Goal: Task Accomplishment & Management: Complete application form

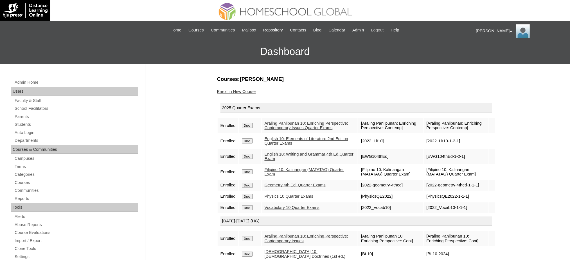
click at [384, 30] on span "Logout" at bounding box center [377, 30] width 13 height 6
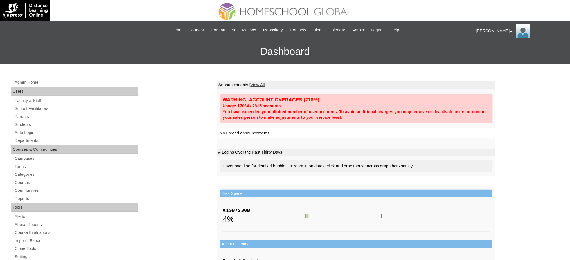
click at [384, 30] on span "Logout" at bounding box center [377, 30] width 13 height 6
click at [24, 126] on link "Students" at bounding box center [76, 124] width 124 height 7
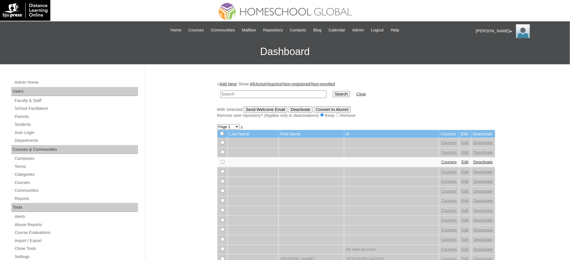
paste input "Thiago Andres"
type input "Thiago Andres"
click at [332, 92] on input "Search" at bounding box center [340, 94] width 17 height 6
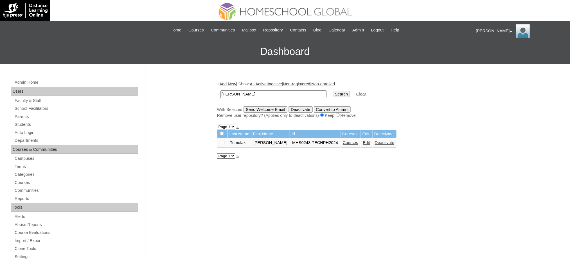
click at [363, 142] on link "Edit" at bounding box center [366, 143] width 7 height 4
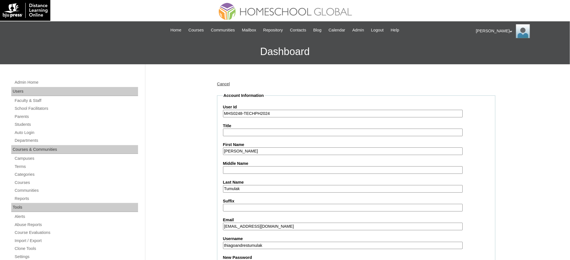
scroll to position [37, 0]
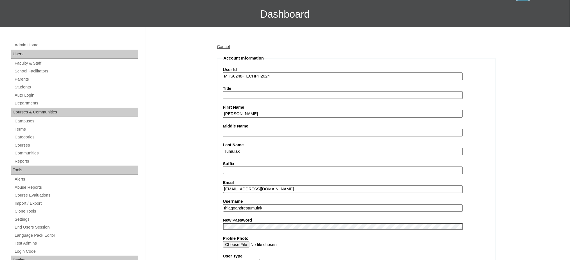
click at [248, 205] on input "thiagoandrestumulak" at bounding box center [343, 209] width 240 height 8
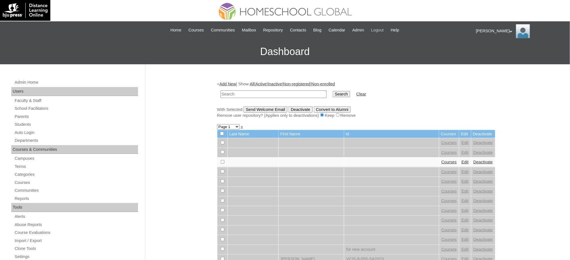
click at [381, 30] on span "Logout" at bounding box center [377, 30] width 13 height 6
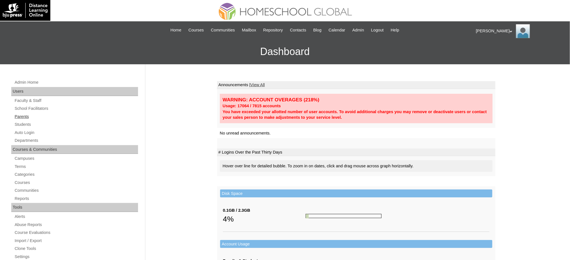
click at [26, 117] on link "Parents" at bounding box center [76, 116] width 124 height 7
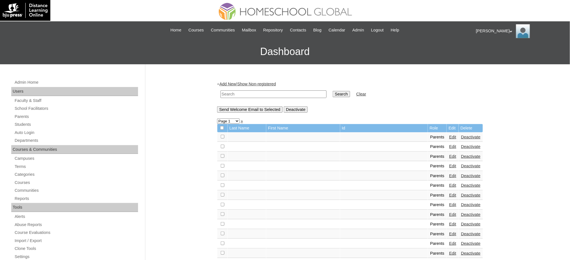
click at [257, 93] on input "text" at bounding box center [273, 94] width 106 height 8
paste input "MHP0243-TECHPH2025"
type input "MHP0243-TECHPH2025"
click at [330, 98] on td "Search" at bounding box center [341, 94] width 23 height 13
click at [332, 92] on input "Search" at bounding box center [340, 94] width 17 height 6
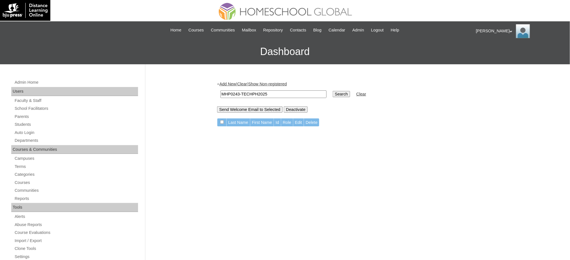
click at [239, 94] on input "MHP0243-TECHPH2025" at bounding box center [273, 94] width 106 height 8
paste input "Jacqueline Merylle"
type input "Jacqueline Merylle"
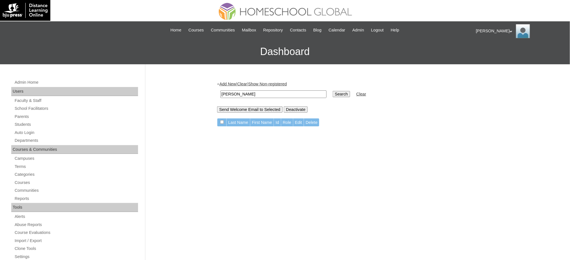
click at [332, 92] on input "Search" at bounding box center [340, 94] width 17 height 6
click at [228, 82] on link "Add New" at bounding box center [227, 84] width 17 height 4
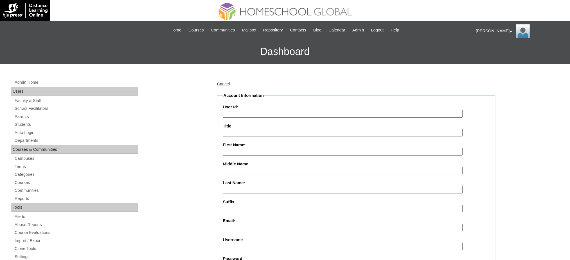
click at [235, 132] on input "Title" at bounding box center [343, 133] width 240 height 8
type input "Ms."
click at [249, 152] on input "First Name *" at bounding box center [343, 152] width 240 height 8
paste input "Jacqueline Merylle"
type input "Jacqueline Merylle"
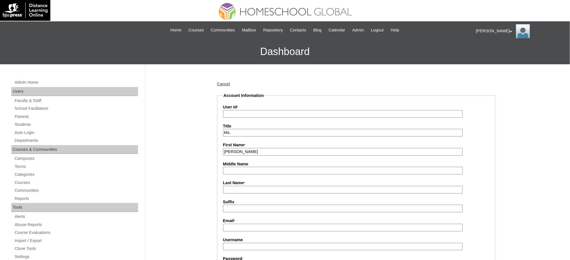
click at [239, 112] on input "User Id *" at bounding box center [343, 114] width 240 height 8
paste input "MHP0243-TECHPH2025"
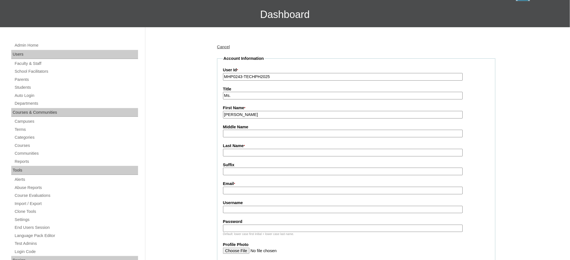
scroll to position [37, 0]
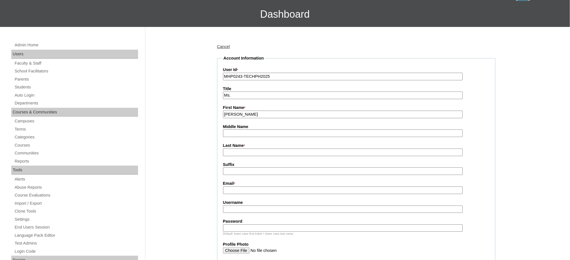
type input "MHP0243-TECHPH2025"
click at [234, 155] on fieldset "Account Information User Id * MHP0243-TECHPH2025 Title Ms. First Name * Jacquel…" at bounding box center [356, 233] width 278 height 357
click at [237, 152] on input "Last Name *" at bounding box center [343, 153] width 240 height 8
paste input "Domingo"
type input "Domingo"
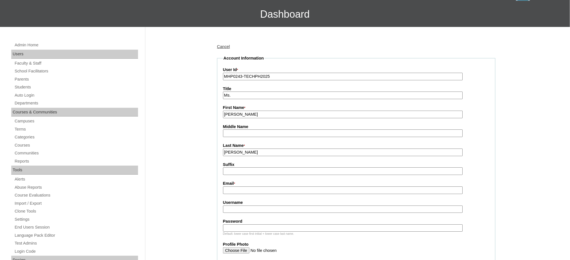
click at [233, 191] on fieldset "Account Information User Id * MHP0243-TECHPH2025 Title Ms. First Name * Jacquel…" at bounding box center [356, 233] width 278 height 357
click at [235, 189] on input "Email *" at bounding box center [343, 191] width 240 height 8
paste input "jamaestaana@gmail.com"
type input "jamaestaana@gmail.com"
click at [250, 207] on input "Username" at bounding box center [343, 210] width 240 height 8
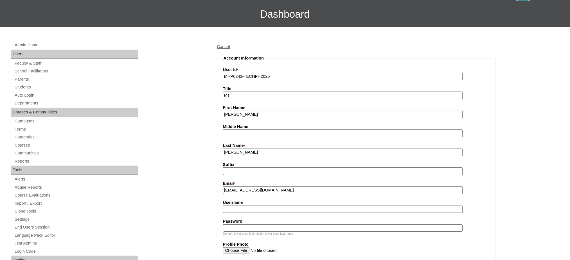
paste input "staanaD2025"
type input "staanaD2025"
click at [262, 225] on input "Password" at bounding box center [343, 229] width 240 height 8
paste input "techKAS841"
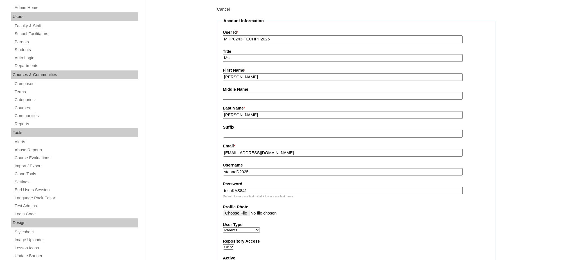
type input "techKAS841"
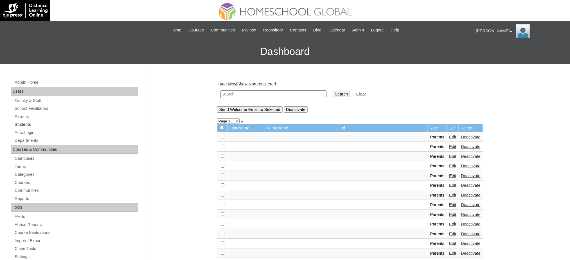
click at [16, 126] on link "Students" at bounding box center [76, 124] width 124 height 7
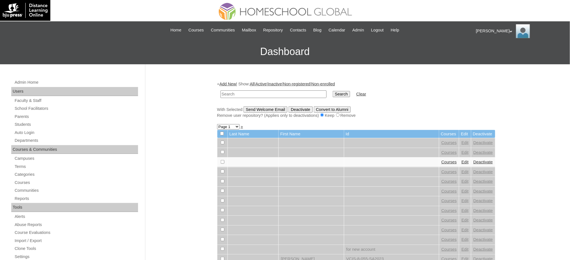
paste input "MHS00349-TECHPH2025"
type input "MHS00349-TECHPH2025"
click at [332, 94] on input "Search" at bounding box center [340, 94] width 17 height 6
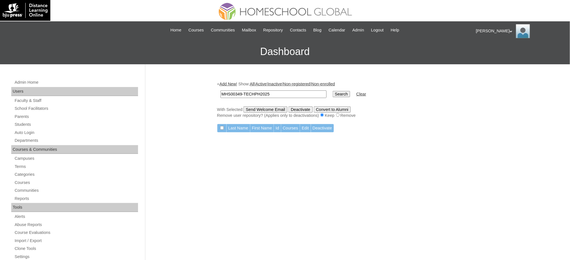
click at [236, 85] on link "Add New" at bounding box center [227, 84] width 17 height 4
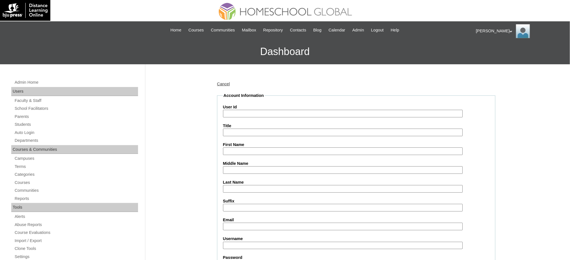
click at [242, 115] on input "User Id" at bounding box center [343, 114] width 240 height 8
paste input "MHS00349-TECHPH2025"
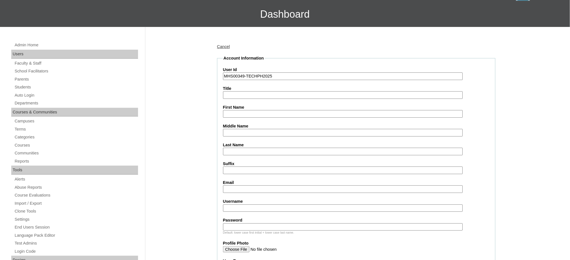
type input "MHS00349-TECHPH2025"
click at [236, 114] on input "First Name" at bounding box center [343, 114] width 240 height 8
paste input "[PERSON_NAME]"
type input "Kandrice Aubrey"
click at [239, 131] on input "Middle Name" at bounding box center [343, 133] width 240 height 8
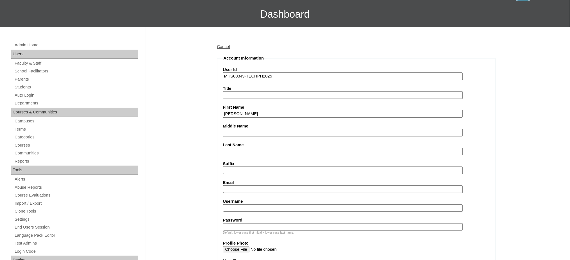
paste input "Domingo"
type input "Domingo"
click at [250, 151] on input "Last Name" at bounding box center [343, 152] width 240 height 8
paste input "Sta. Ana"
type input "Sta. Ana"
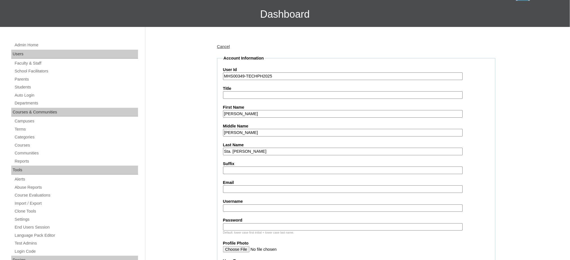
click at [238, 187] on input "Email" at bounding box center [343, 189] width 240 height 8
paste input "jamaestaana@gmail.com"
type input "jamaestaana@gmail.com"
click at [232, 205] on input "Username" at bounding box center [343, 209] width 240 height 8
paste input "kandricestaana"
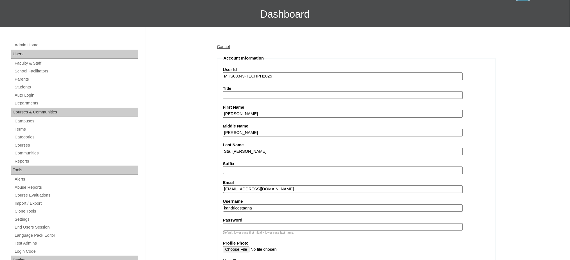
type input "kandricestaana"
click at [250, 223] on input "Password" at bounding box center [343, 227] width 240 height 8
paste input "250007242"
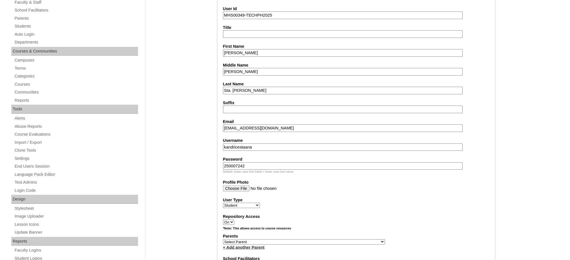
scroll to position [112, 0]
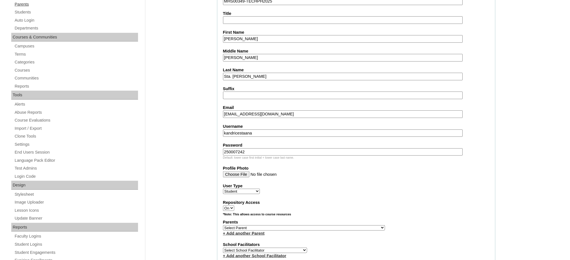
type input "250007242"
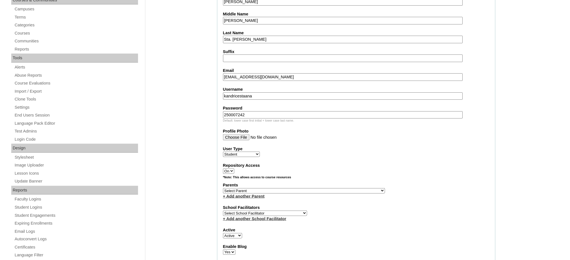
scroll to position [150, 0]
click at [319, 188] on select "Select Parent , , , , , , , , , , , , , , , , , , , , , , , , , , , , , , , , ,…" at bounding box center [304, 190] width 162 height 5
select select "44209"
click at [223, 188] on select "Select Parent , , , , , , , , , , , , , , , , , , , , , , , , , , , , , , , , ,…" at bounding box center [304, 190] width 162 height 5
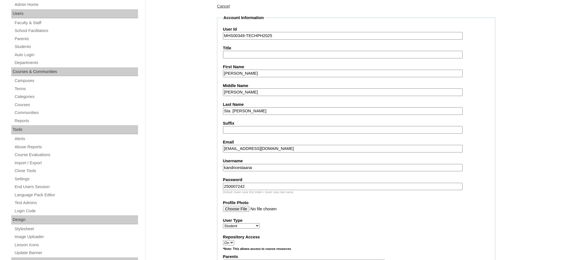
scroll to position [75, 0]
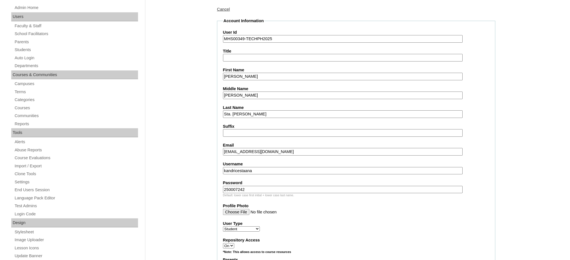
click at [250, 77] on input "Kandrice Aubrey" at bounding box center [343, 77] width 240 height 8
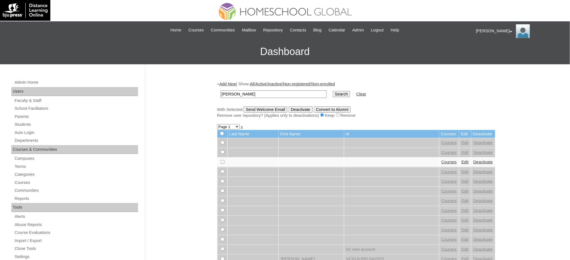
type input "[PERSON_NAME]"
click at [332, 95] on input "Search" at bounding box center [340, 94] width 17 height 6
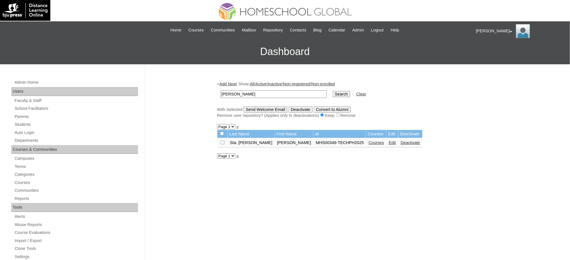
click at [368, 142] on link "Courses" at bounding box center [375, 143] width 15 height 4
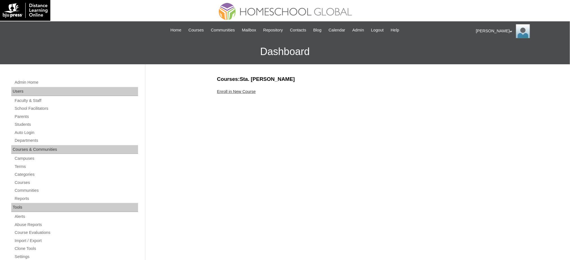
click at [240, 92] on link "Enroll in New Course" at bounding box center [236, 91] width 39 height 4
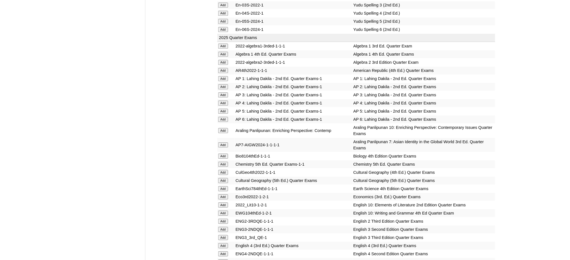
scroll to position [562, 0]
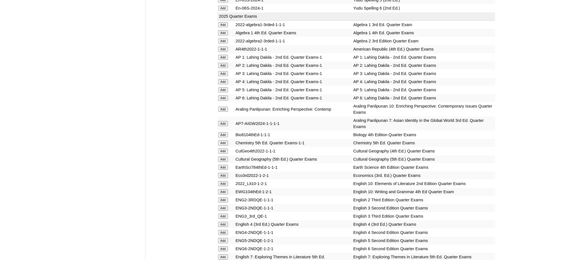
click at [221, 38] on input "Add" at bounding box center [223, 40] width 10 height 5
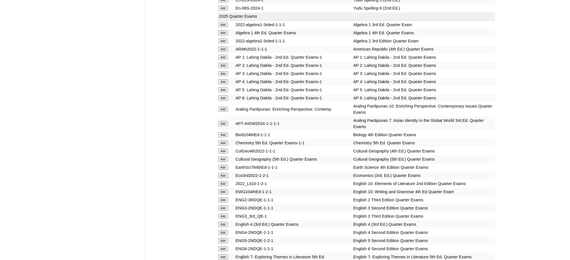
click at [221, 38] on input "Add" at bounding box center [223, 40] width 10 height 5
click at [226, 141] on input "Add" at bounding box center [223, 143] width 10 height 5
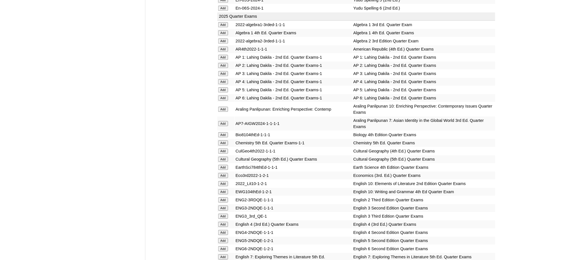
click at [226, 141] on input "Add" at bounding box center [223, 143] width 10 height 5
click at [225, 173] on input "Add" at bounding box center [223, 175] width 10 height 5
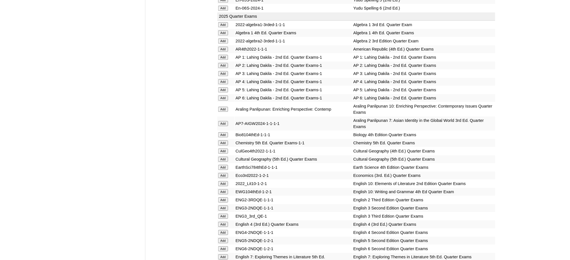
click at [225, 173] on input "Add" at bounding box center [223, 175] width 10 height 5
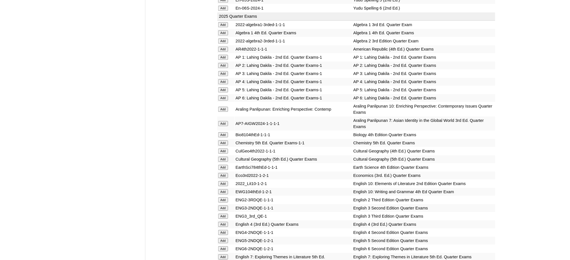
click at [225, 173] on input "Add" at bounding box center [223, 175] width 10 height 5
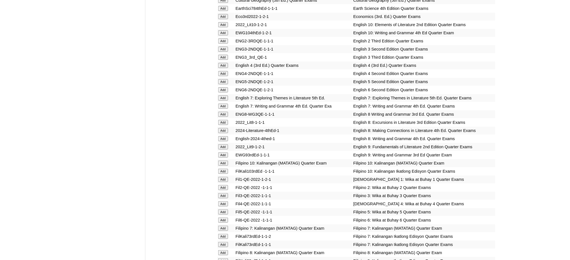
scroll to position [749, 0]
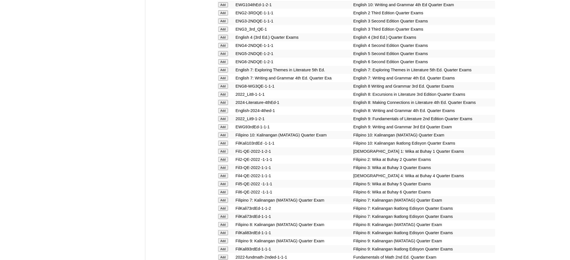
click at [226, 116] on input "Add" at bounding box center [223, 118] width 10 height 5
click at [224, 124] on input "Add" at bounding box center [223, 126] width 10 height 5
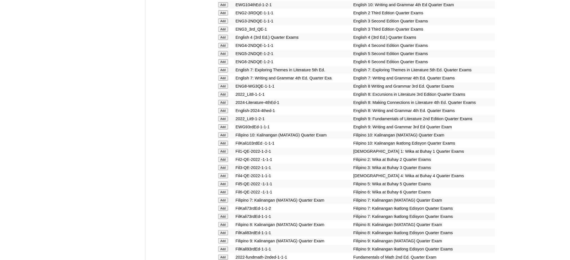
click at [224, 124] on input "Add" at bounding box center [223, 126] width 10 height 5
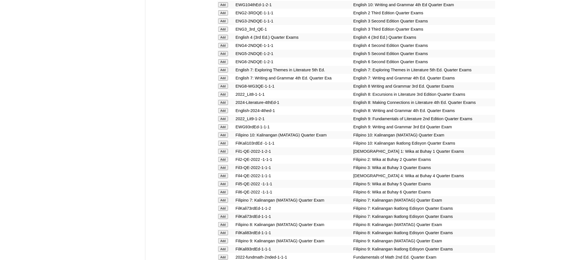
click at [224, 124] on input "Add" at bounding box center [223, 126] width 10 height 5
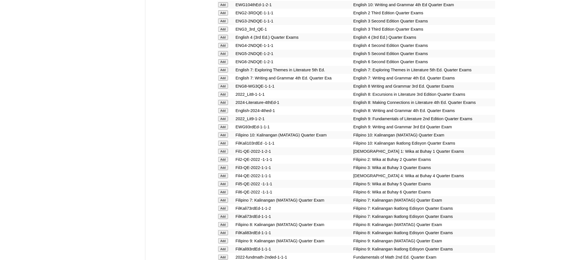
click at [224, 124] on input "Add" at bounding box center [223, 126] width 10 height 5
click at [223, 239] on input "Add" at bounding box center [223, 241] width 10 height 5
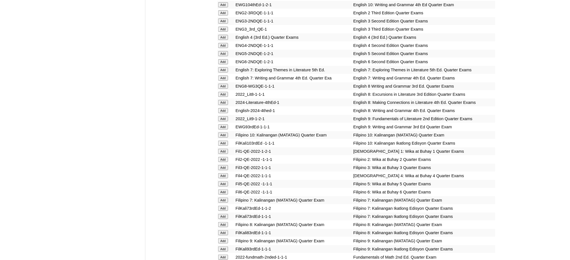
click at [223, 239] on input "Add" at bounding box center [223, 241] width 10 height 5
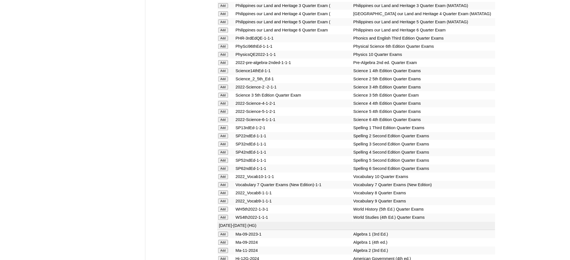
scroll to position [1199, 0]
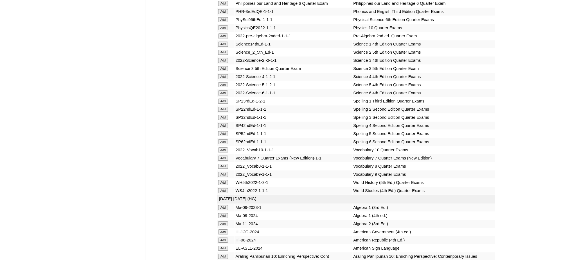
click at [220, 171] on td "Add" at bounding box center [225, 175] width 17 height 8
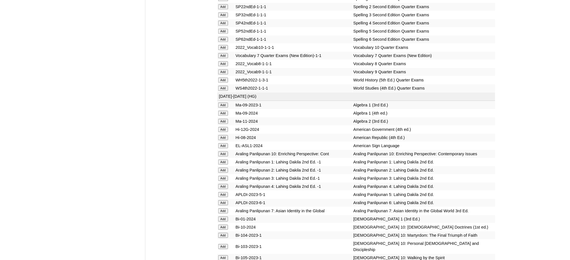
scroll to position [1311, 0]
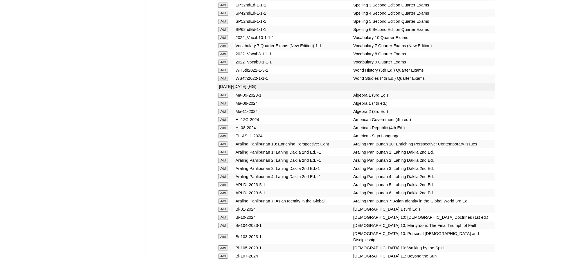
click at [224, 60] on input "Add" at bounding box center [223, 62] width 10 height 5
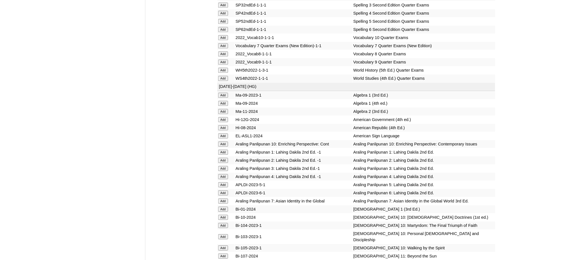
click at [224, 60] on input "Add" at bounding box center [223, 62] width 10 height 5
click at [221, 109] on input "Add" at bounding box center [223, 111] width 10 height 5
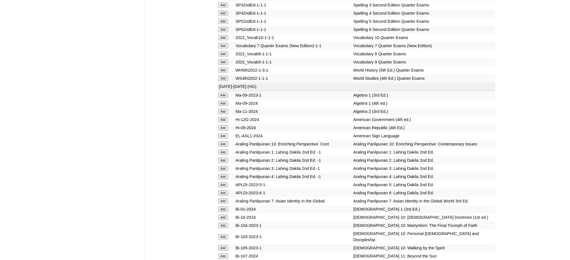
click at [221, 109] on input "Add" at bounding box center [223, 111] width 10 height 5
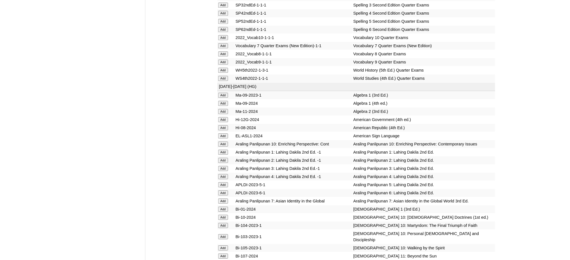
click at [221, 109] on input "Add" at bounding box center [223, 111] width 10 height 5
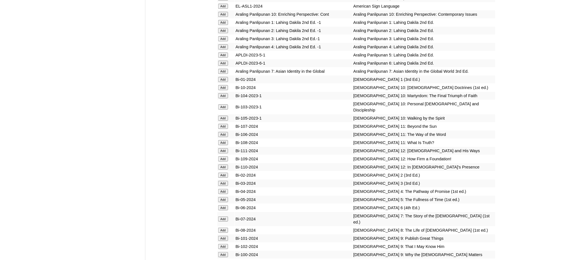
scroll to position [1499, 0]
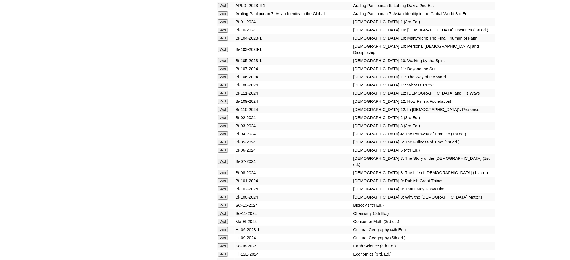
click at [223, 178] on input "Add" at bounding box center [223, 180] width 10 height 5
click at [224, 187] on input "Add" at bounding box center [223, 189] width 10 height 5
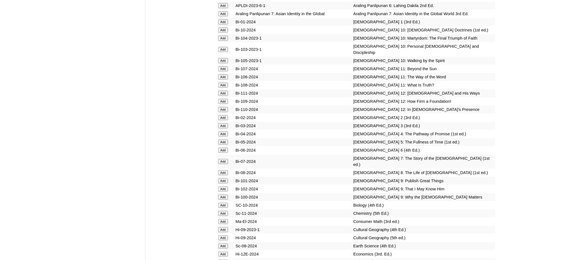
click at [224, 187] on input "Add" at bounding box center [223, 189] width 10 height 5
click at [222, 195] on input "Add" at bounding box center [223, 197] width 10 height 5
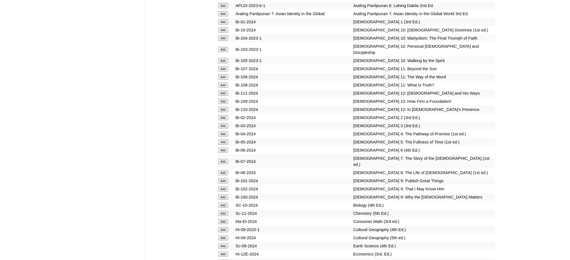
click at [222, 195] on input "Add" at bounding box center [223, 197] width 10 height 5
click at [223, 211] on input "Add" at bounding box center [223, 213] width 10 height 5
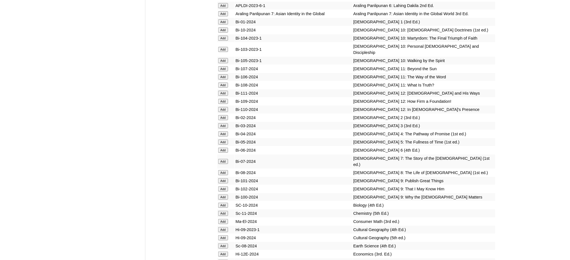
click at [223, 211] on input "Add" at bounding box center [223, 213] width 10 height 5
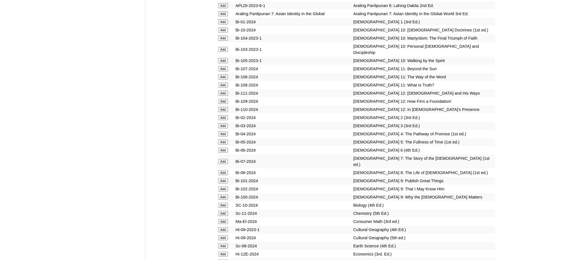
click at [221, 252] on input "Add" at bounding box center [223, 254] width 10 height 5
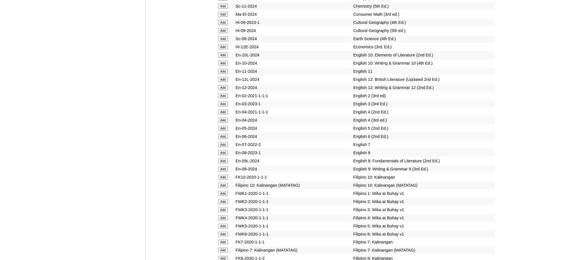
scroll to position [1761, 0]
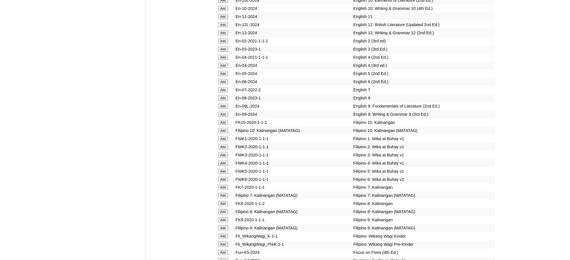
click at [219, 104] on input "Add" at bounding box center [223, 106] width 10 height 5
click at [222, 112] on input "Add" at bounding box center [223, 114] width 10 height 5
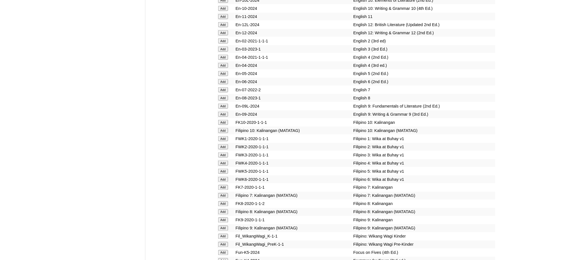
click at [222, 112] on input "Add" at bounding box center [223, 114] width 10 height 5
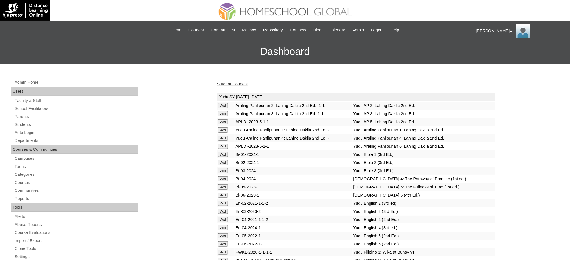
click at [240, 83] on link "Student Courses" at bounding box center [232, 84] width 31 height 4
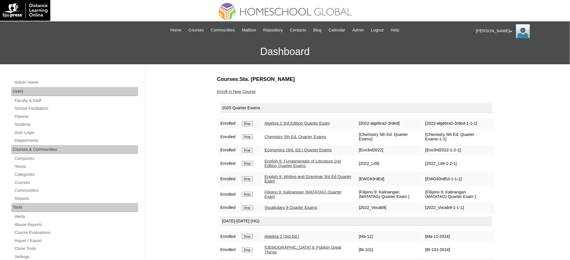
click at [241, 90] on link "Enroll in New Course" at bounding box center [236, 91] width 39 height 4
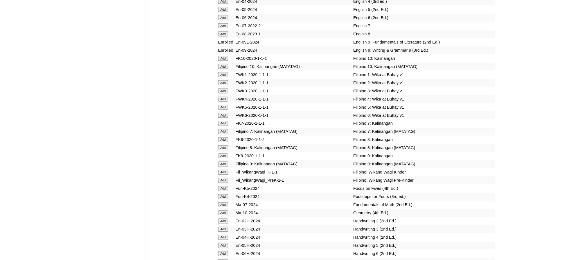
scroll to position [1836, 0]
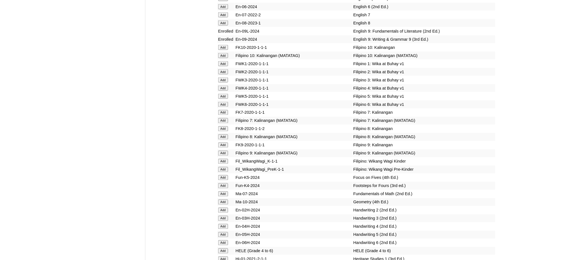
click at [219, 151] on input "Add" at bounding box center [223, 153] width 10 height 5
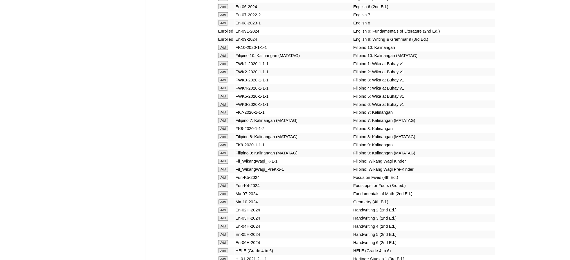
click at [219, 151] on input "Add" at bounding box center [223, 153] width 10 height 5
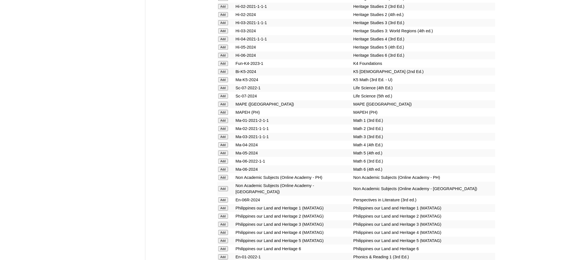
scroll to position [2098, 0]
click at [222, 109] on input "Add" at bounding box center [223, 111] width 10 height 5
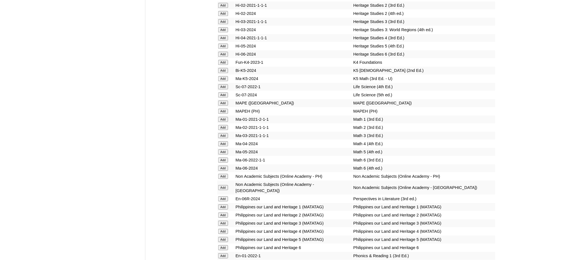
click at [222, 109] on input "Add" at bounding box center [223, 111] width 10 height 5
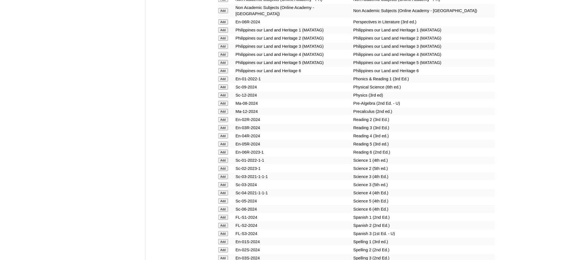
scroll to position [2323, 0]
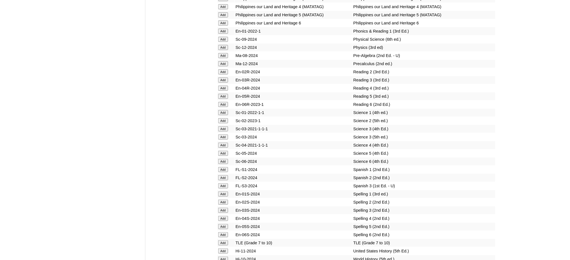
click at [227, 241] on input "Add" at bounding box center [223, 243] width 10 height 5
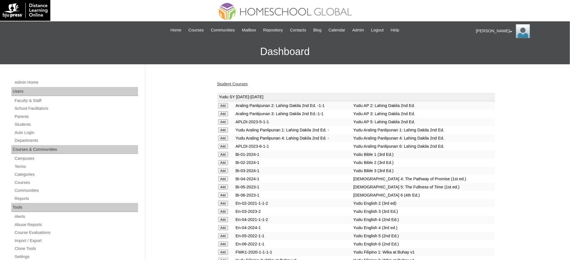
click at [239, 84] on link "Student Courses" at bounding box center [232, 84] width 31 height 4
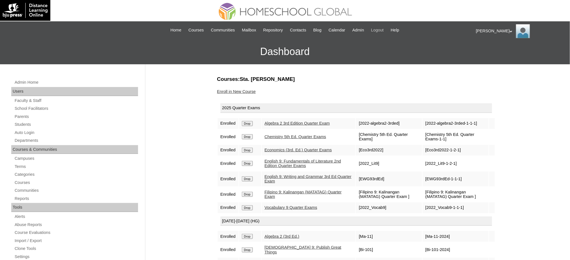
click at [379, 31] on span "Logout" at bounding box center [377, 30] width 13 height 6
